Goal: Task Accomplishment & Management: Complete application form

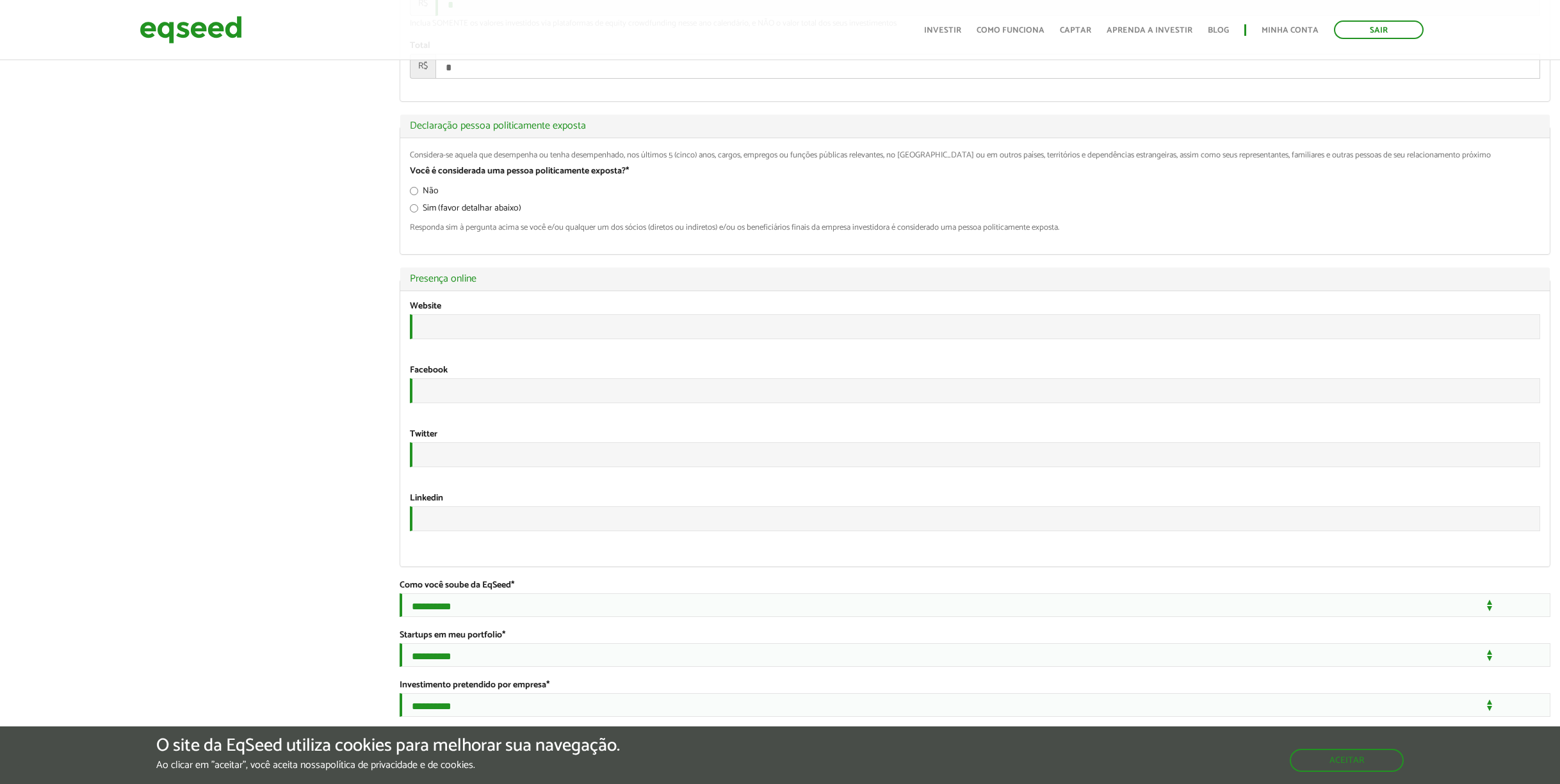
scroll to position [2186, 0]
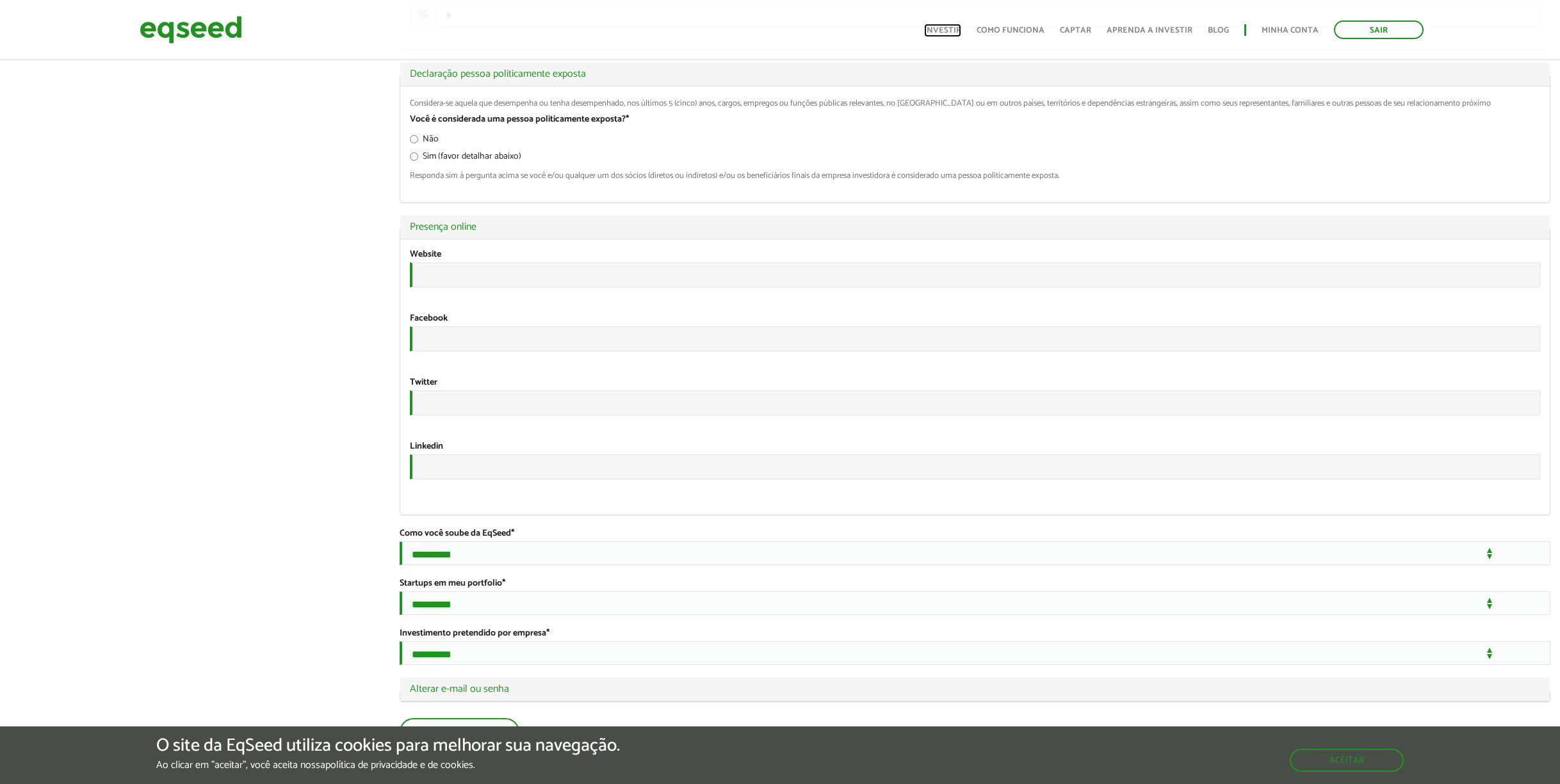
click at [959, 30] on link "Investir" at bounding box center [942, 30] width 37 height 8
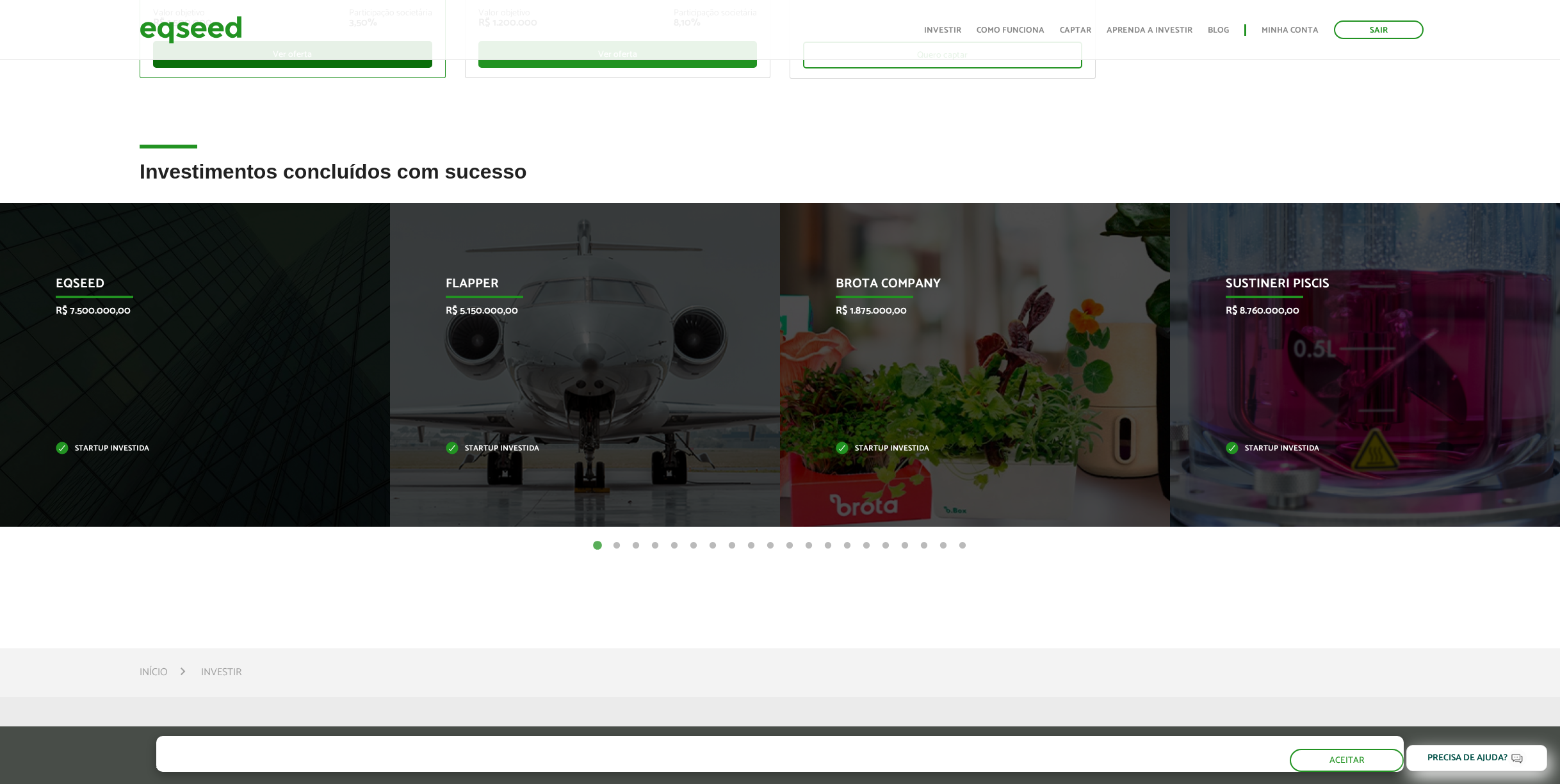
scroll to position [427, 0]
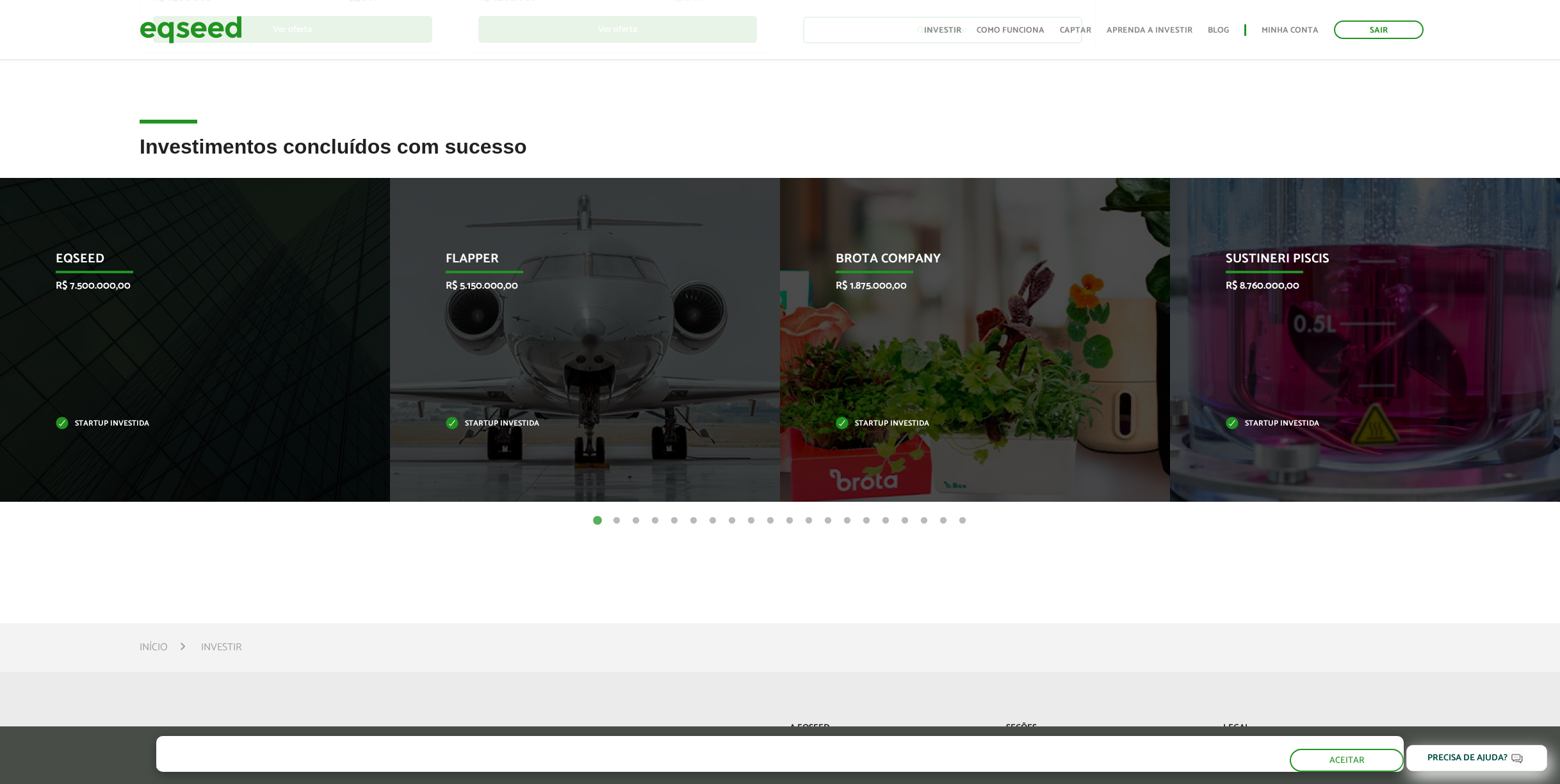
click at [618, 520] on button "2" at bounding box center [616, 520] width 13 height 13
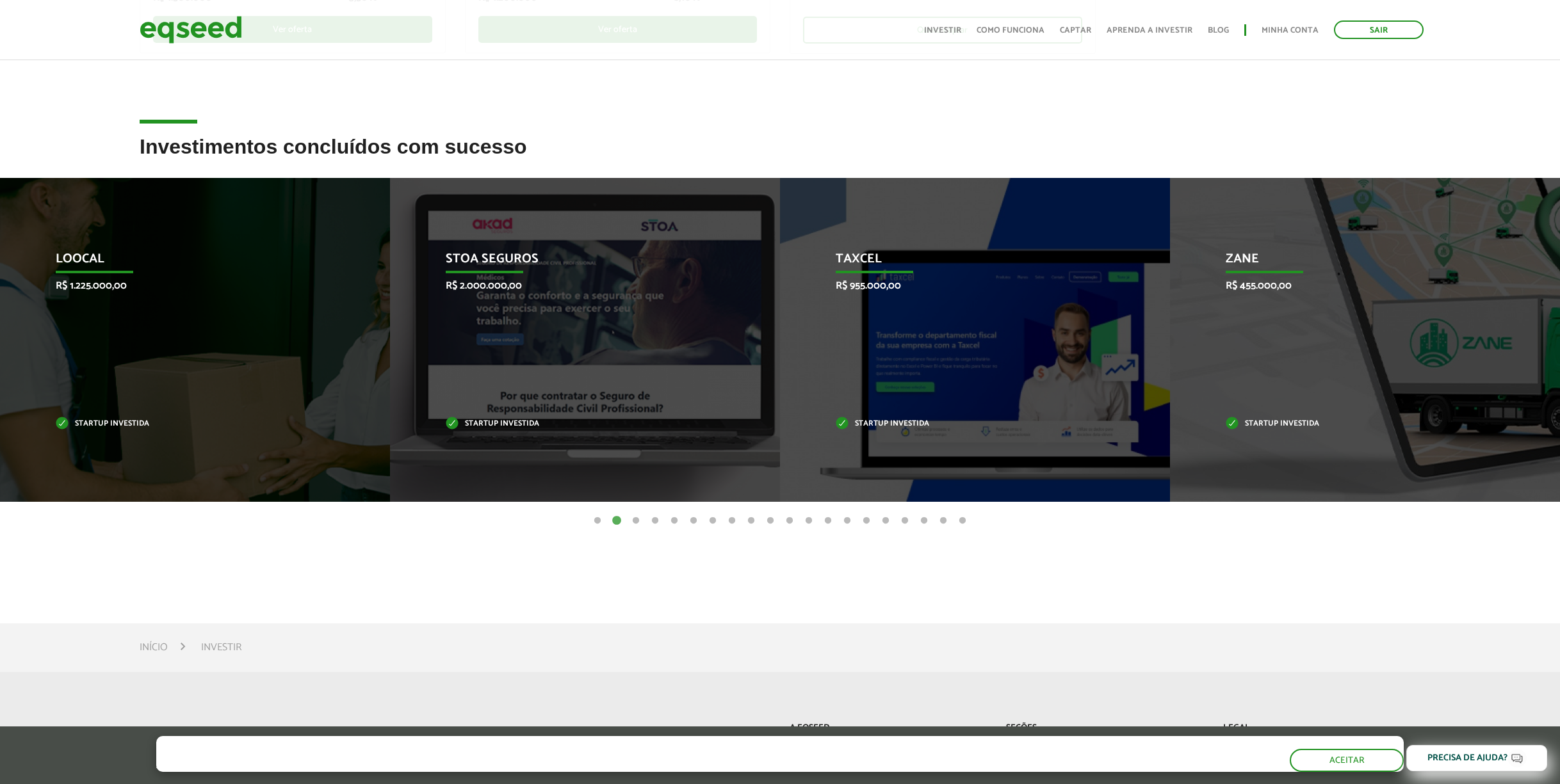
click at [639, 521] on button "3" at bounding box center [636, 520] width 13 height 13
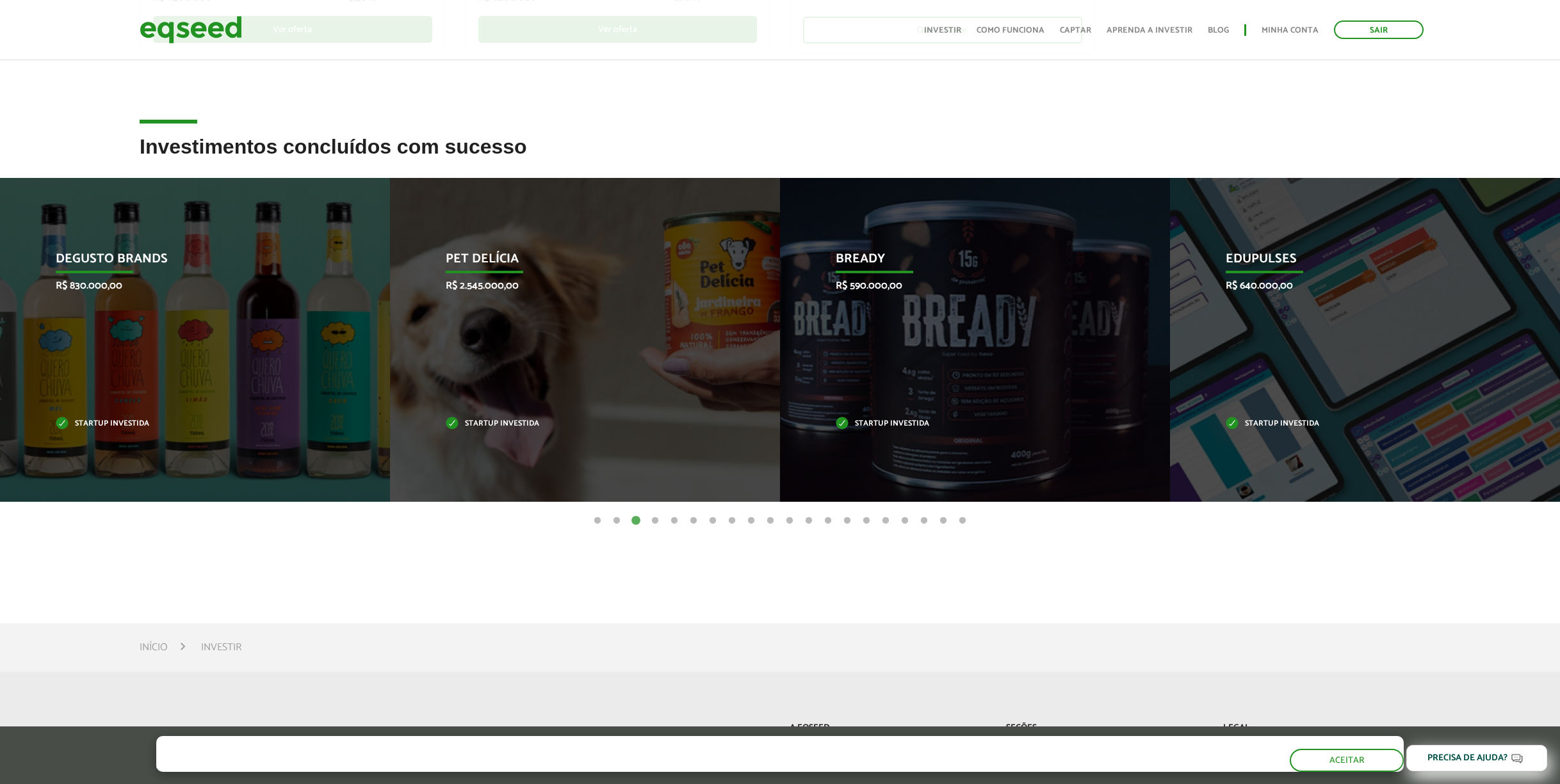
click at [656, 520] on button "4" at bounding box center [655, 520] width 13 height 13
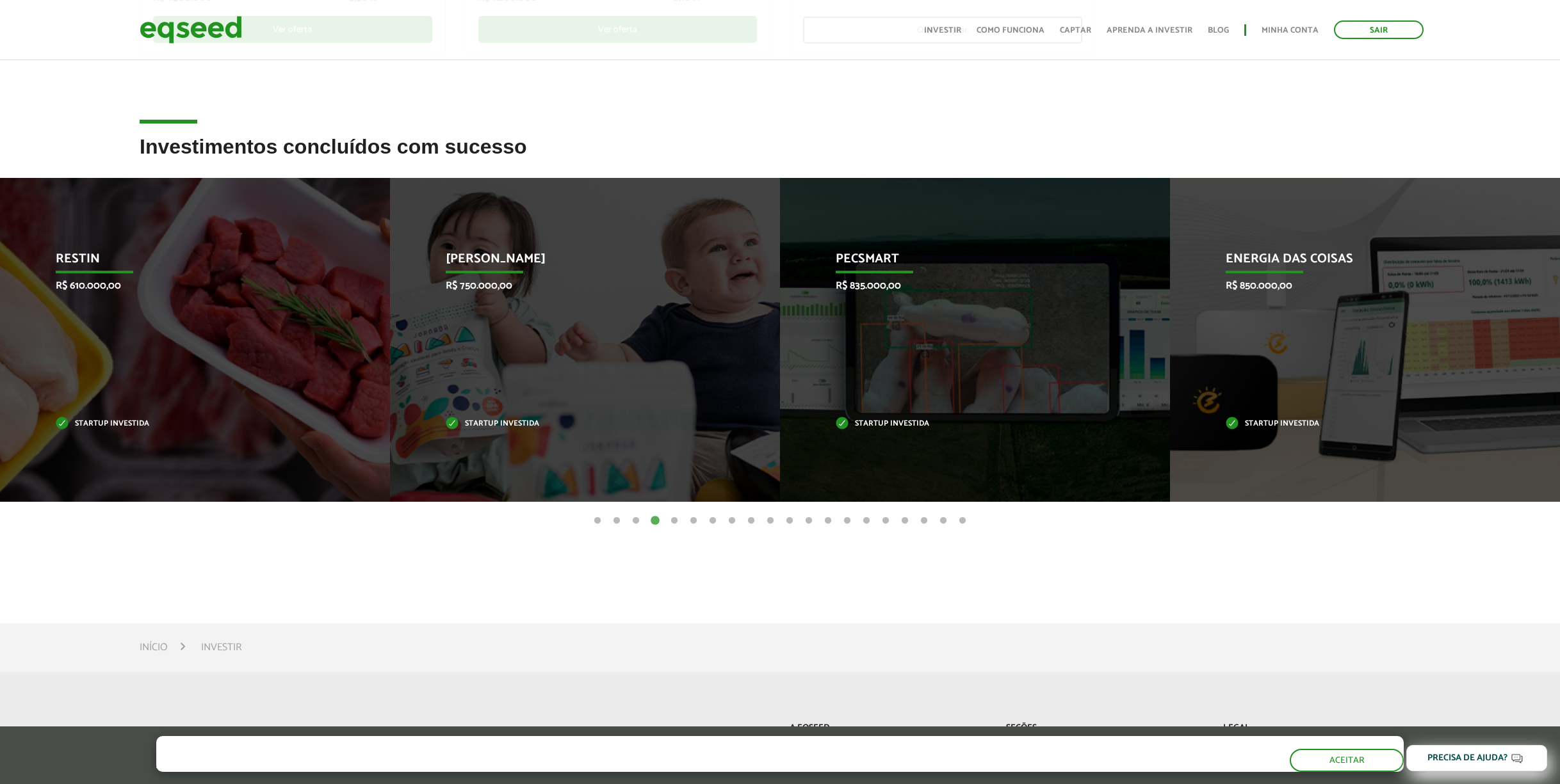
click at [673, 519] on button "5" at bounding box center [674, 520] width 13 height 13
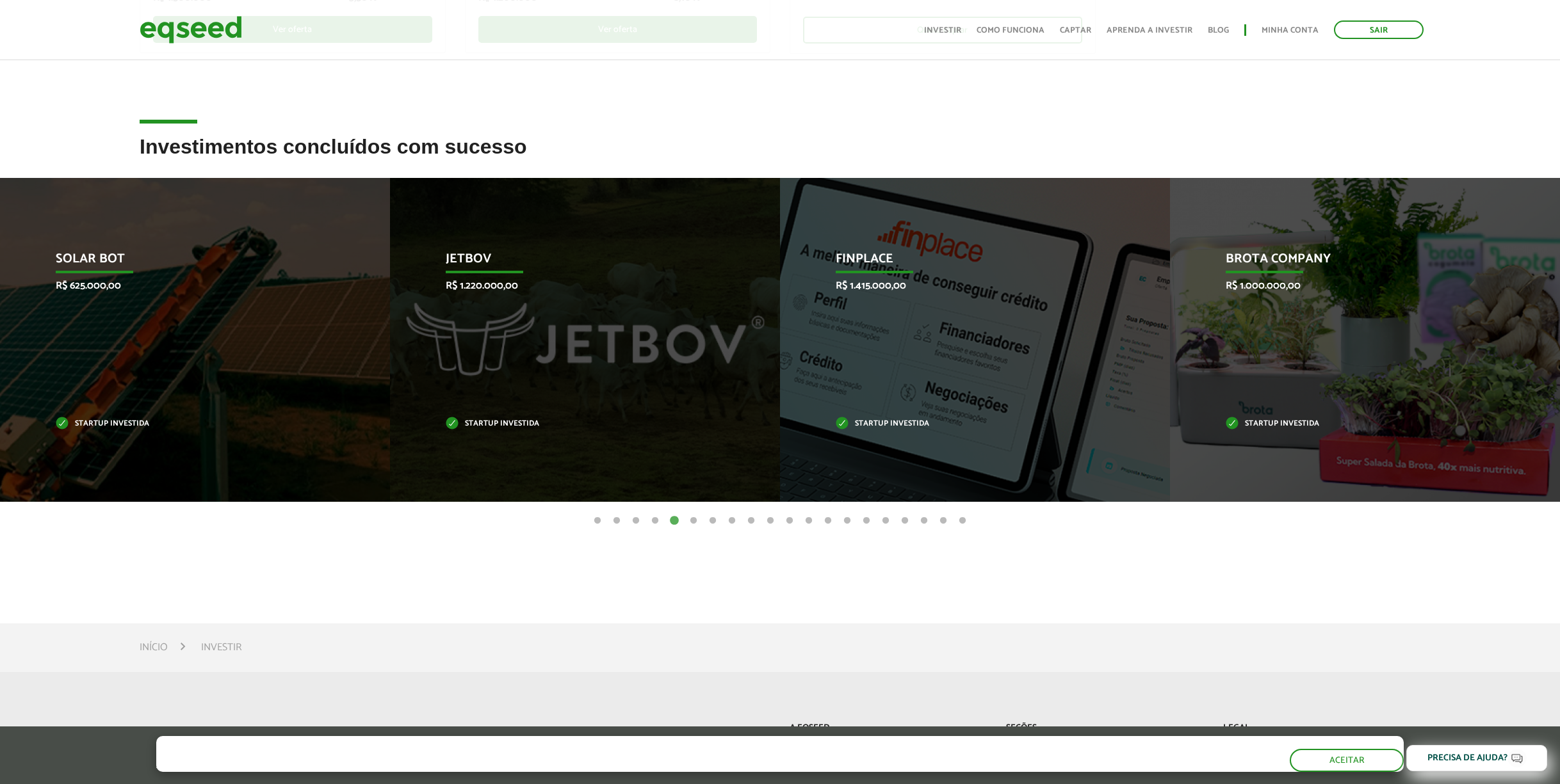
drag, startPoint x: 694, startPoint y: 519, endPoint x: 701, endPoint y: 520, distance: 7.1
click at [694, 519] on button "6" at bounding box center [693, 520] width 13 height 13
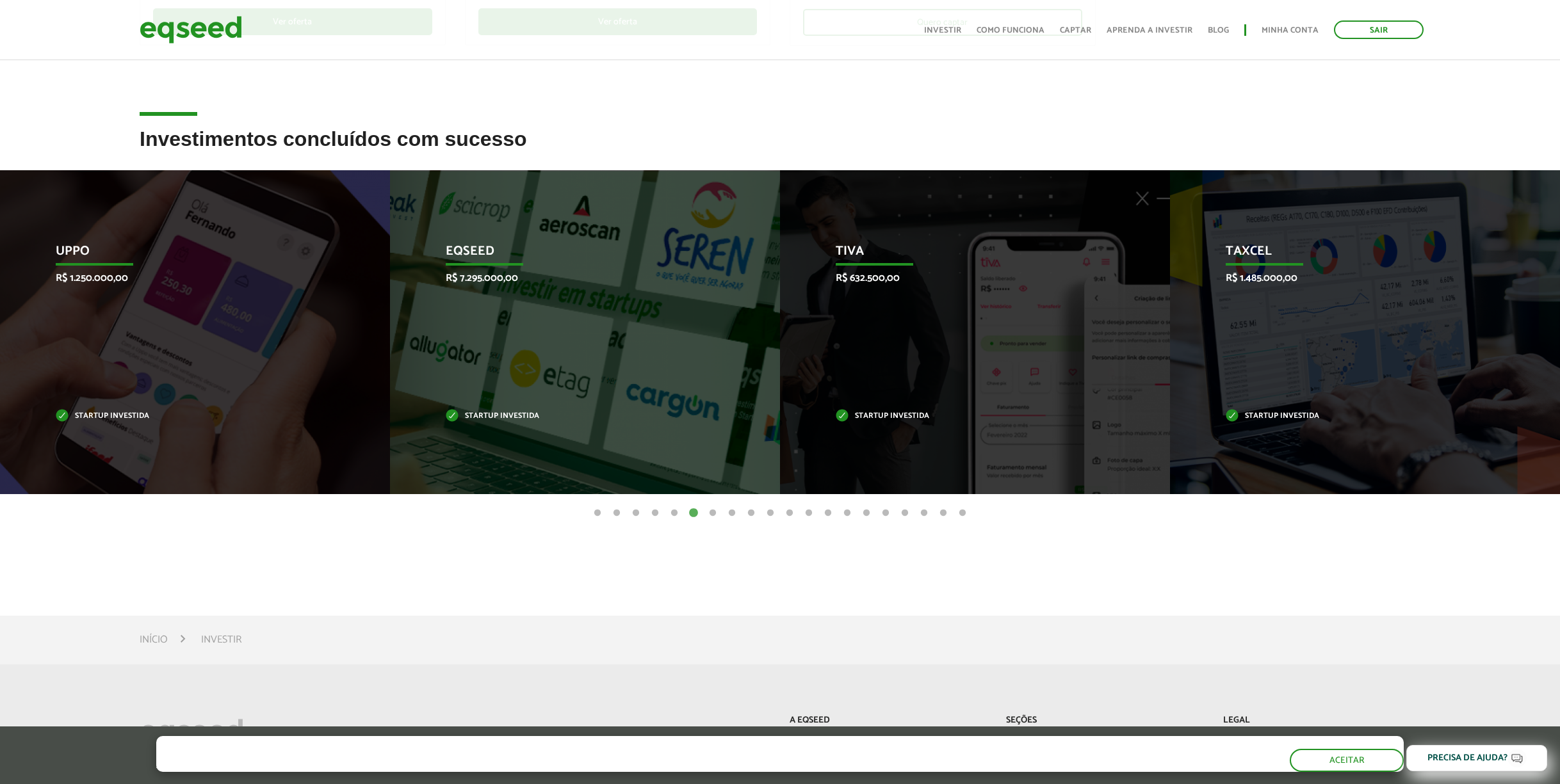
click at [713, 519] on article "Investimentos concluídos com sucesso Invoop R$ 250.000,00 Startup investida Pro…" at bounding box center [780, 358] width 1560 height 461
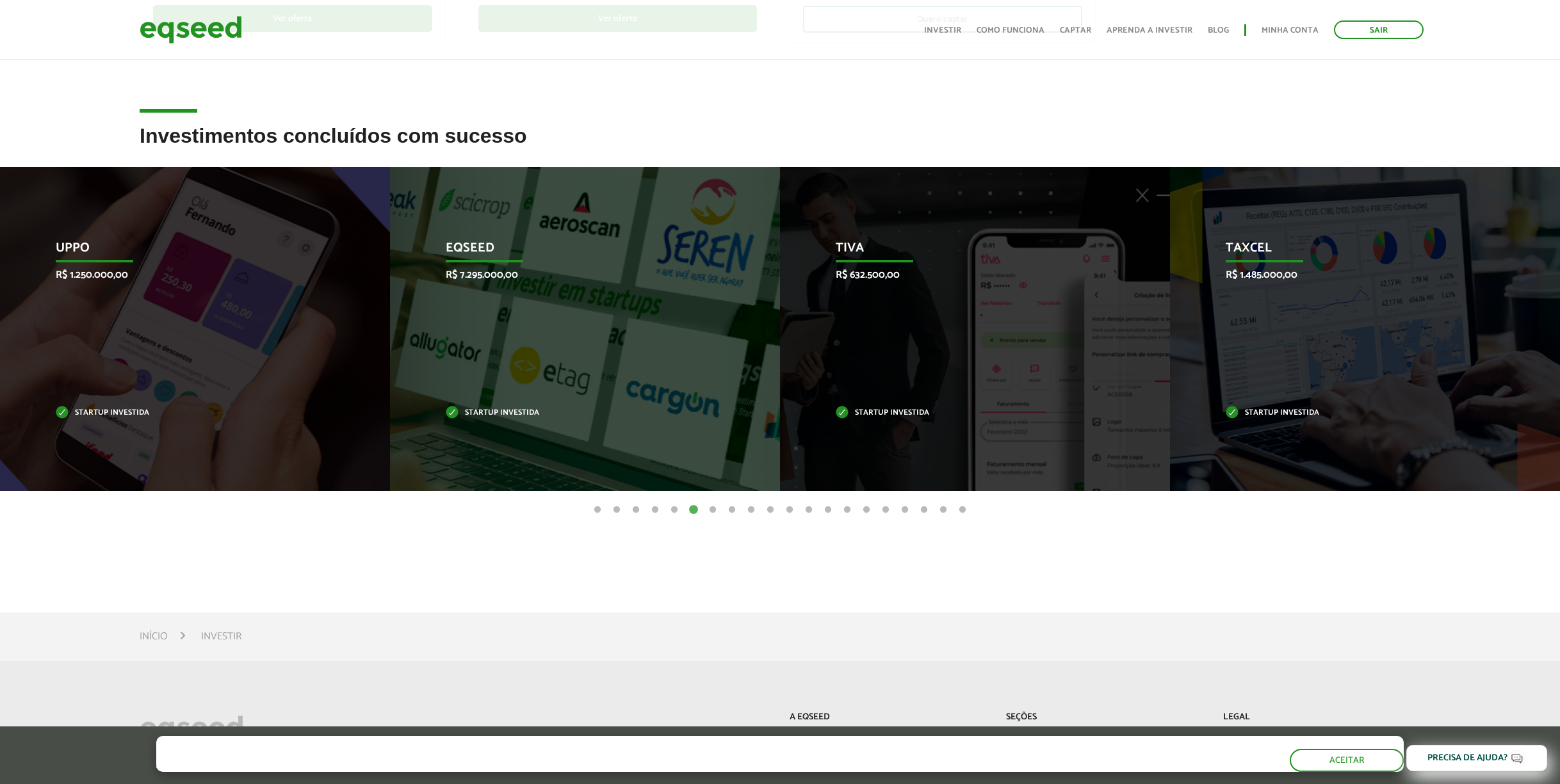
drag, startPoint x: 712, startPoint y: 509, endPoint x: 719, endPoint y: 510, distance: 7.1
click at [712, 509] on button "7" at bounding box center [712, 509] width 13 height 13
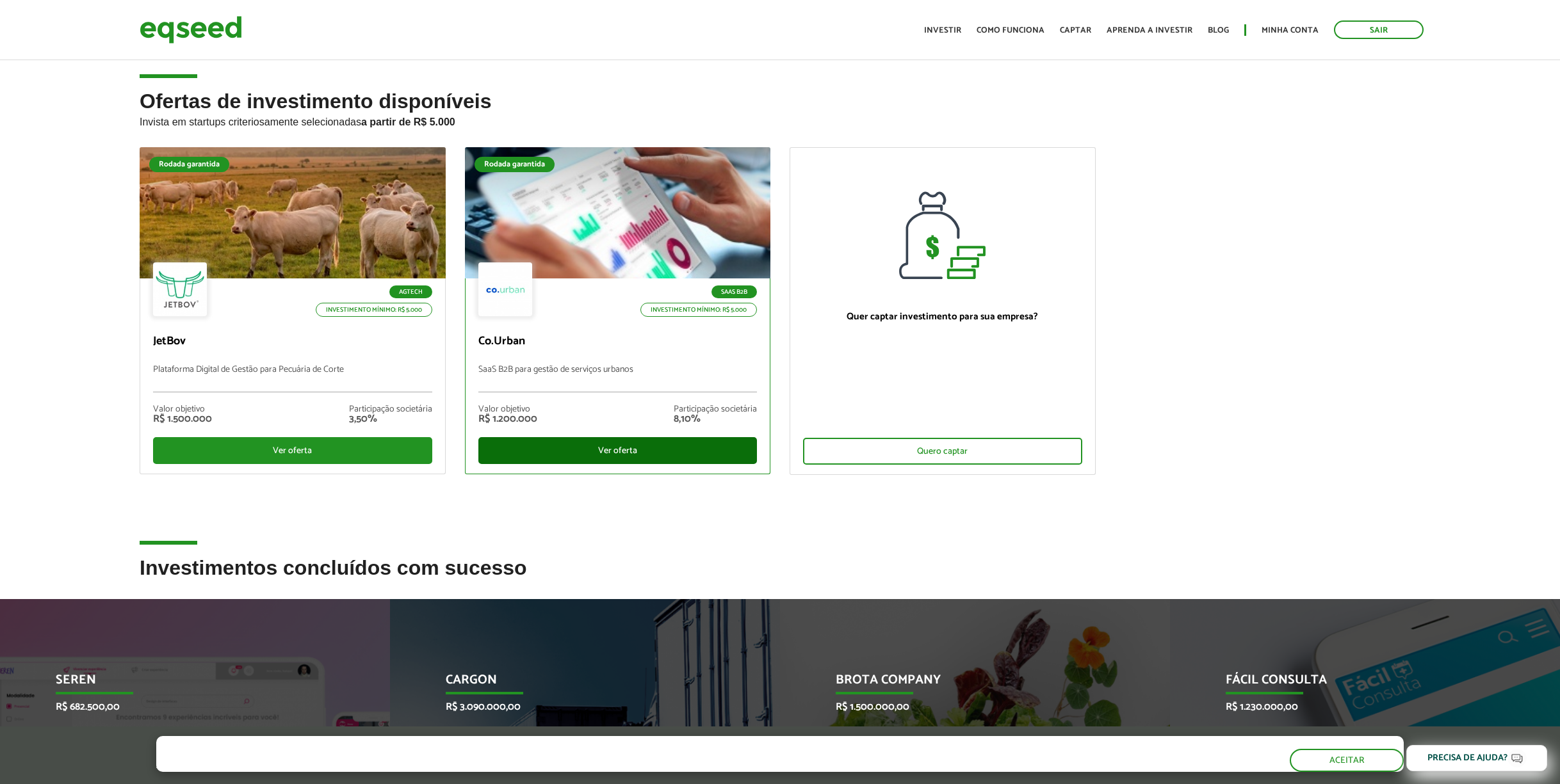
scroll to position [0, 0]
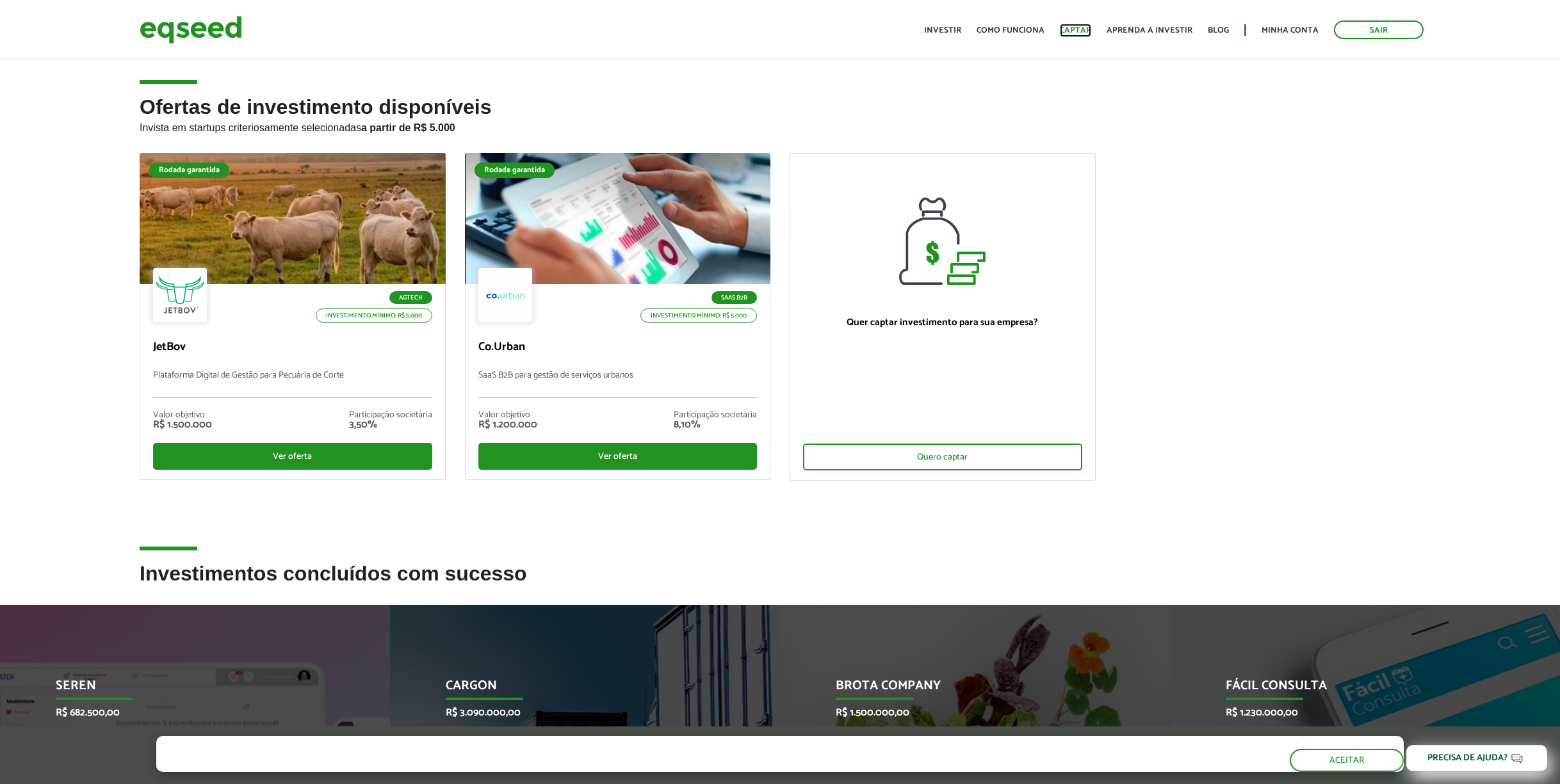
click at [1073, 29] on link "Captar" at bounding box center [1075, 30] width 31 height 8
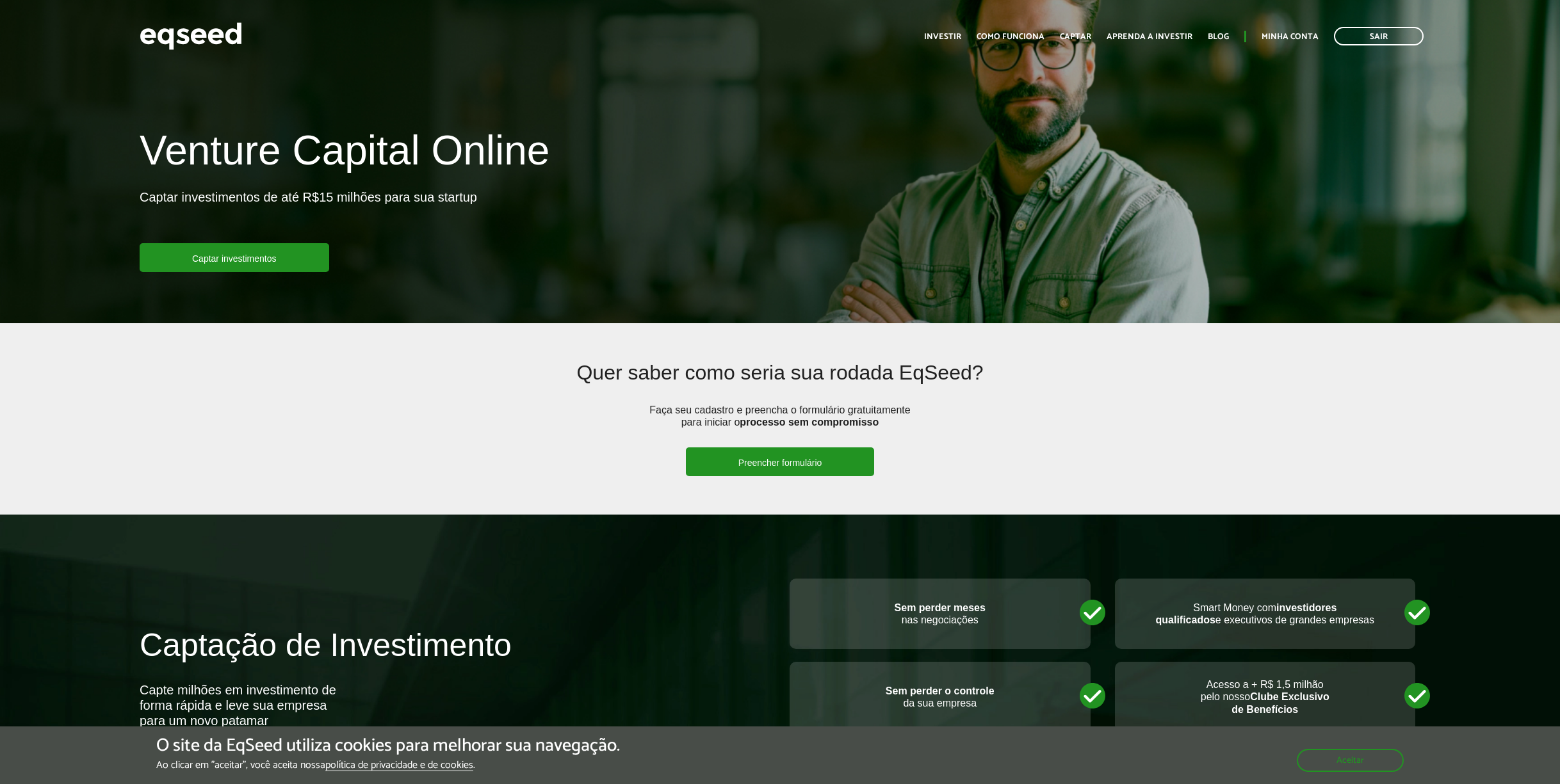
click at [742, 457] on link "Preencher formulário" at bounding box center [780, 461] width 189 height 29
